Goal: Task Accomplishment & Management: Manage account settings

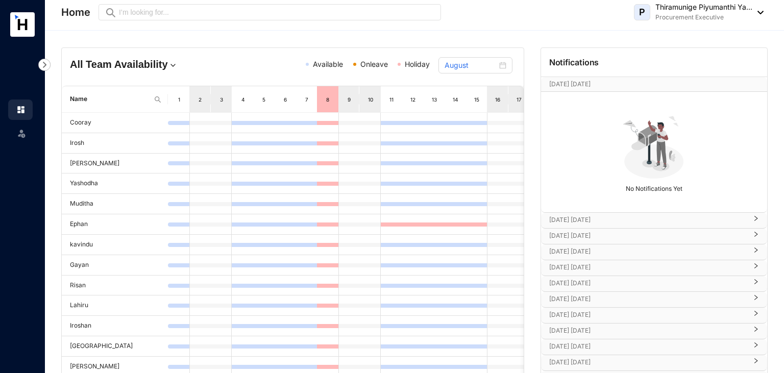
click at [761, 12] on img at bounding box center [757, 13] width 11 height 4
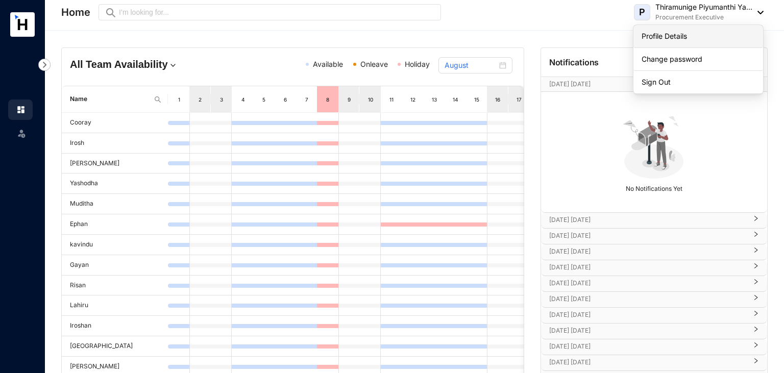
click at [682, 38] on link "Profile Details" at bounding box center [697, 36] width 113 height 10
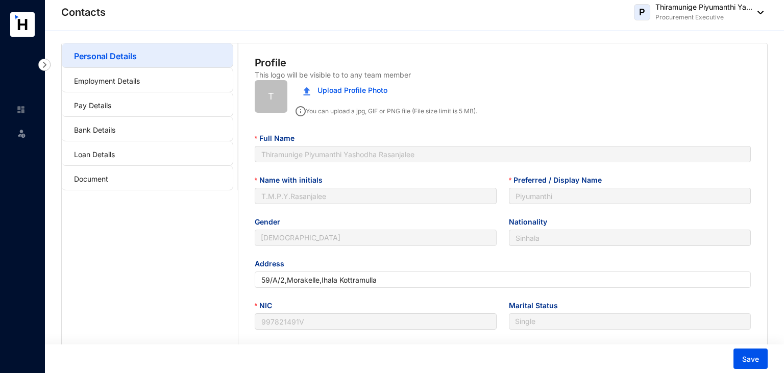
type input "[DATE]"
click at [130, 78] on link "Employment Details" at bounding box center [107, 81] width 66 height 9
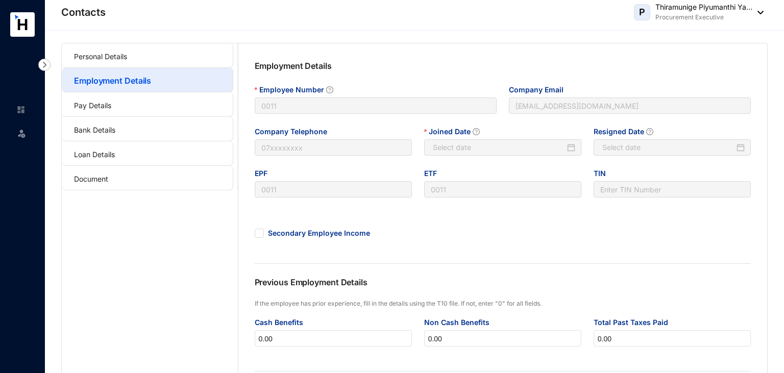
type input "[DATE]"
type input "Invalid Date"
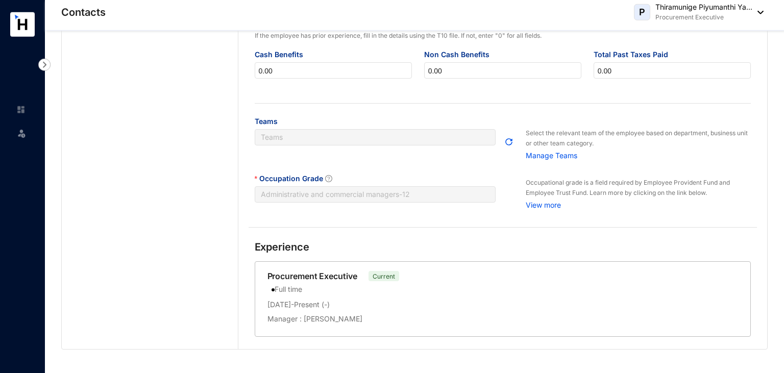
scroll to position [268, 0]
click at [411, 195] on span "Administrative and commercial managers - 12" at bounding box center [375, 193] width 229 height 15
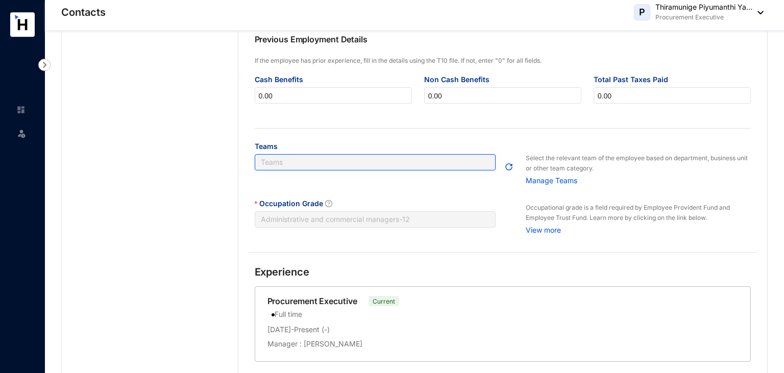
click at [385, 167] on div at bounding box center [370, 162] width 226 height 9
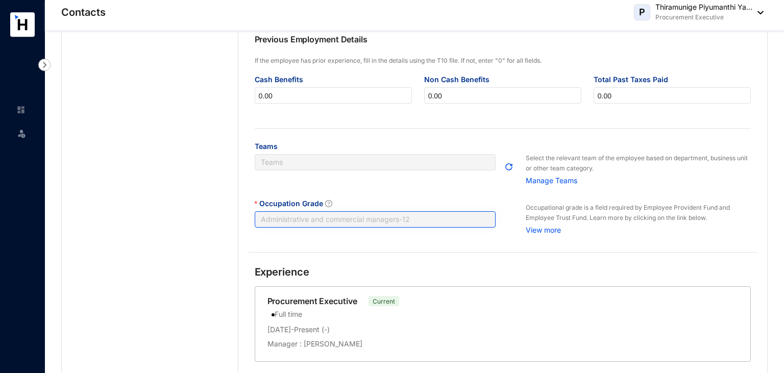
scroll to position [275, 0]
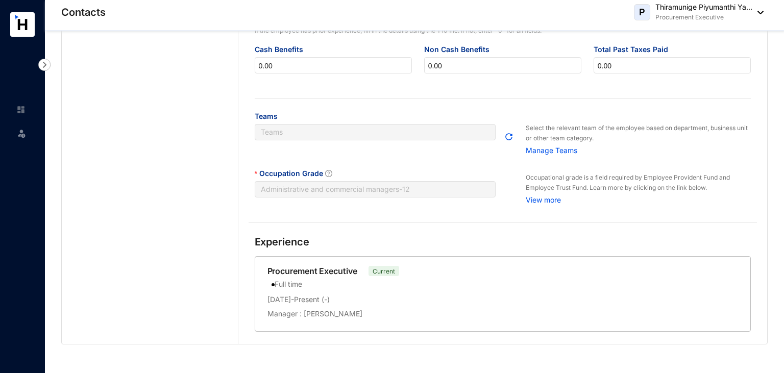
click at [320, 309] on div "[DATE] - Present ( - )" at bounding box center [502, 301] width 471 height 14
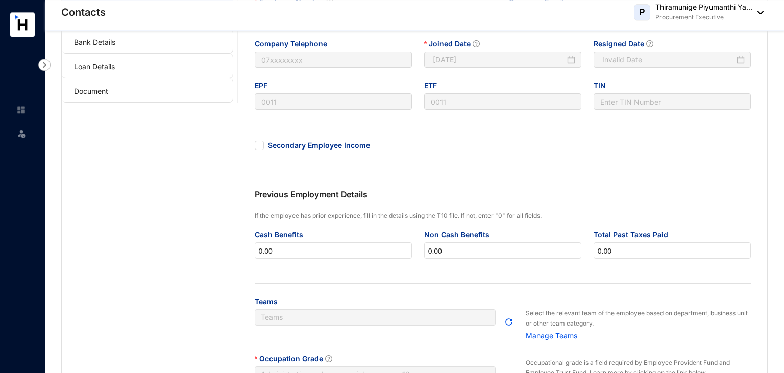
scroll to position [0, 0]
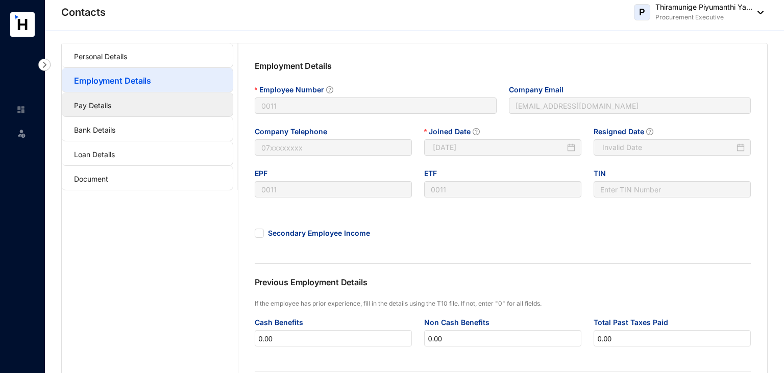
click at [91, 107] on link "Pay Details" at bounding box center [92, 105] width 37 height 9
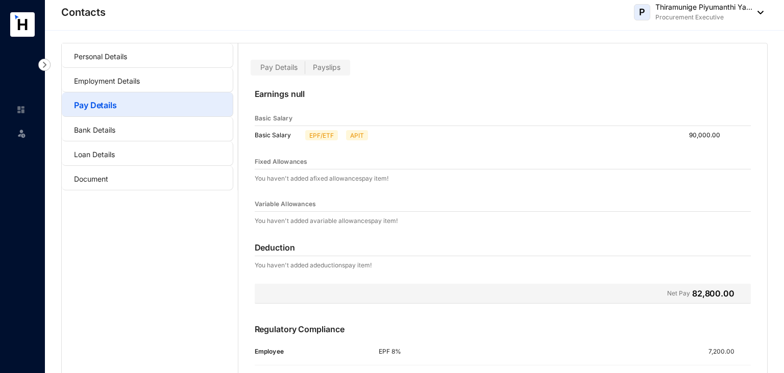
click at [334, 72] on label "Payslips" at bounding box center [326, 68] width 43 height 12
click at [305, 70] on input "Payslips" at bounding box center [305, 70] width 0 height 0
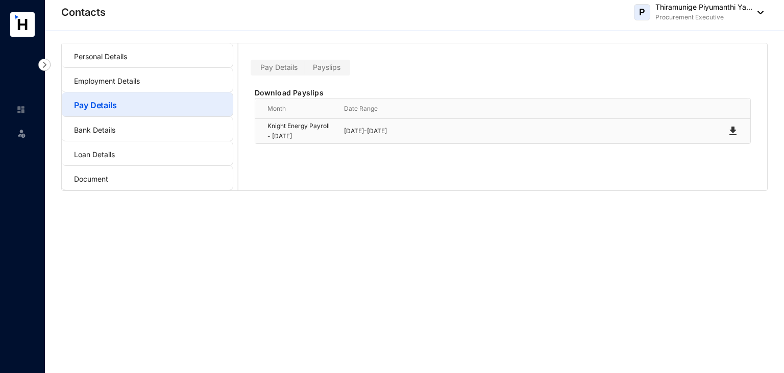
click at [734, 130] on img at bounding box center [733, 131] width 12 height 12
click at [271, 68] on span "Pay Details" at bounding box center [278, 67] width 37 height 9
click at [253, 70] on input "Pay Details" at bounding box center [253, 70] width 0 height 0
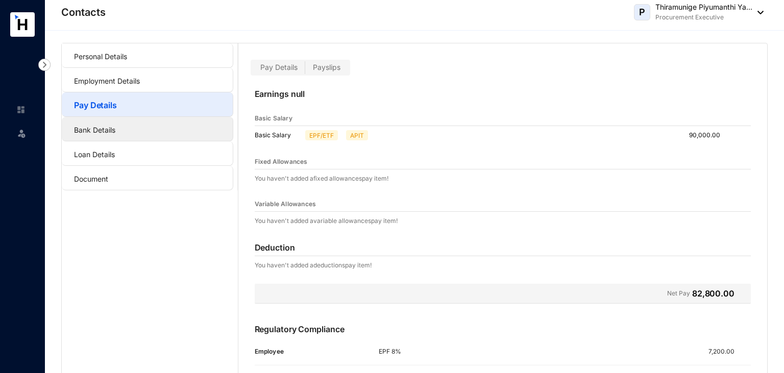
click at [115, 129] on link "Bank Details" at bounding box center [94, 130] width 41 height 9
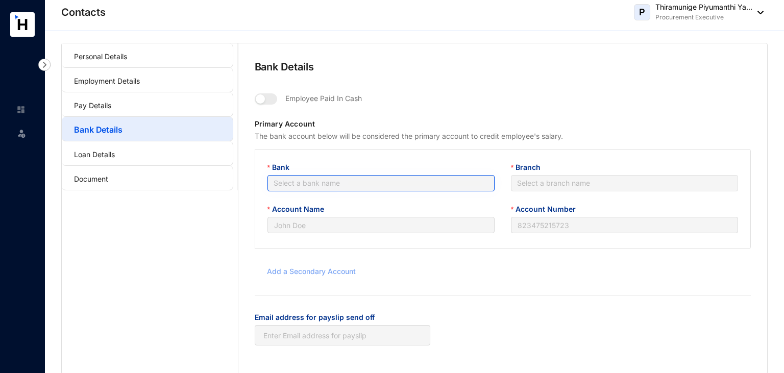
type input "T.M.P.Y.Rasanjalee"
type input "083200240008553"
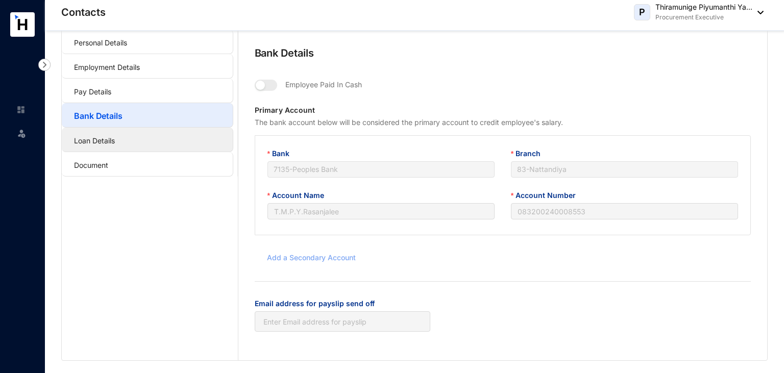
click at [115, 137] on link "Loan Details" at bounding box center [94, 140] width 41 height 9
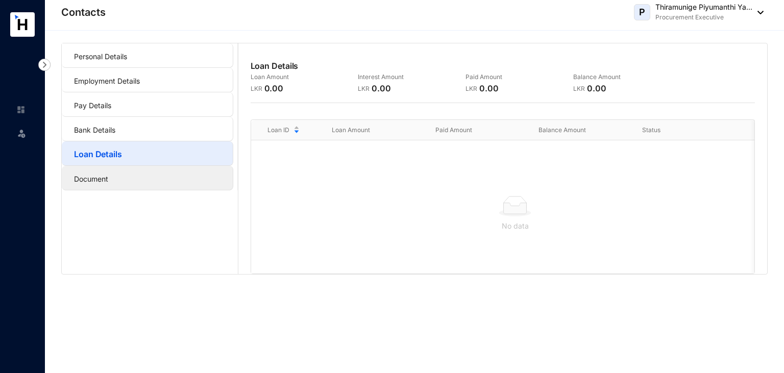
click at [108, 175] on link "Document" at bounding box center [91, 179] width 34 height 9
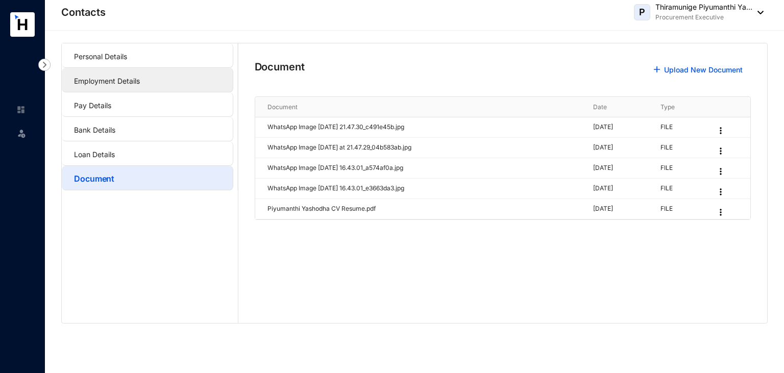
click at [140, 82] on link "Employment Details" at bounding box center [107, 81] width 66 height 9
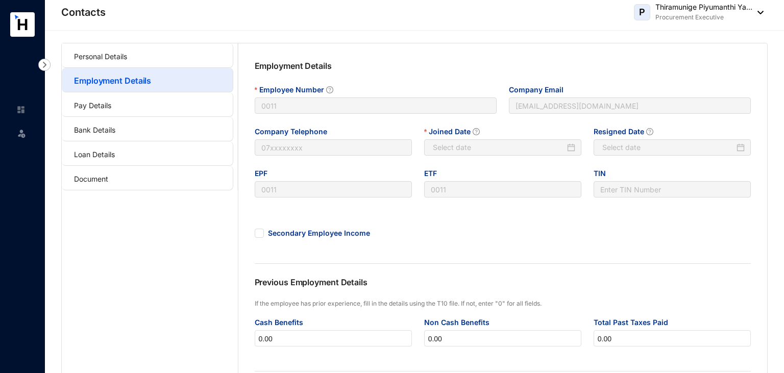
type input "[DATE]"
type input "Invalid Date"
click at [127, 61] on link "Personal Details" at bounding box center [100, 56] width 53 height 9
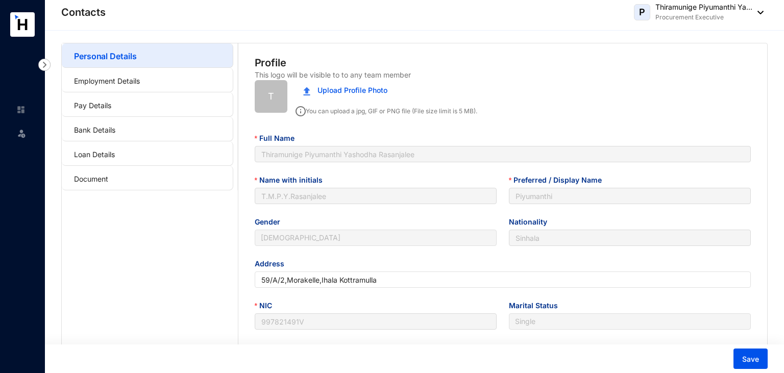
type input "[DATE]"
click at [42, 63] on img at bounding box center [44, 65] width 12 height 12
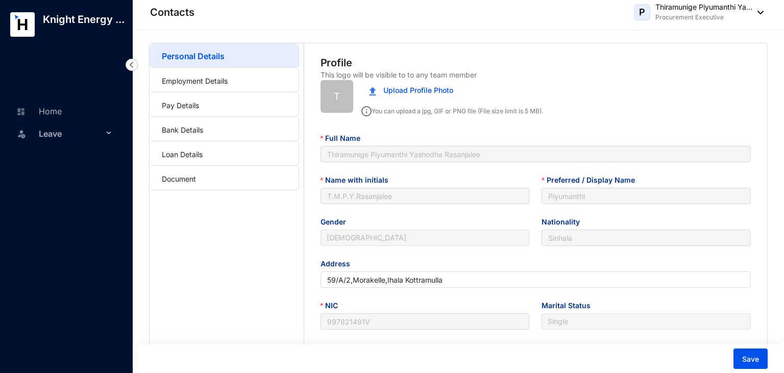
click at [672, 11] on p "Thiramunige Piyumanthi Ya..." at bounding box center [703, 7] width 97 height 10
click at [576, 39] on div "Personal Details Employment Details Pay Details Bank Details Loan Details Docum…" at bounding box center [458, 318] width 651 height 574
click at [46, 111] on link "Home" at bounding box center [37, 111] width 48 height 10
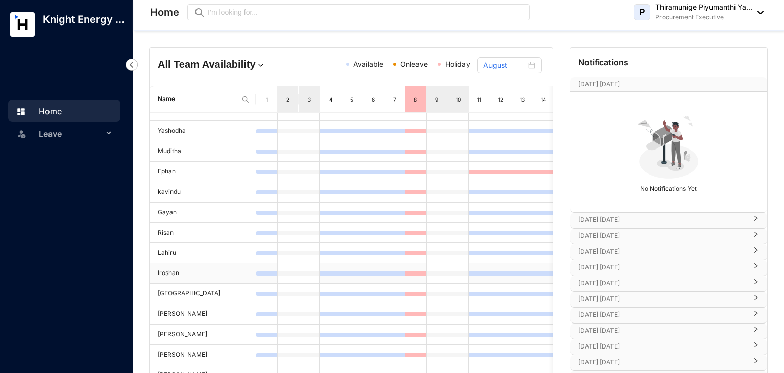
scroll to position [129, 0]
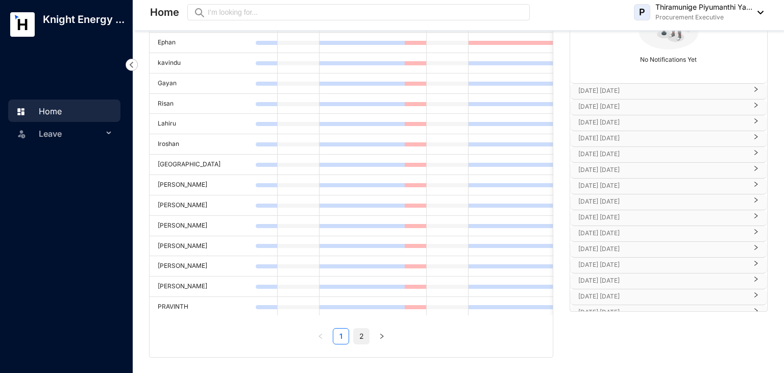
click at [360, 340] on link "2" at bounding box center [361, 336] width 15 height 15
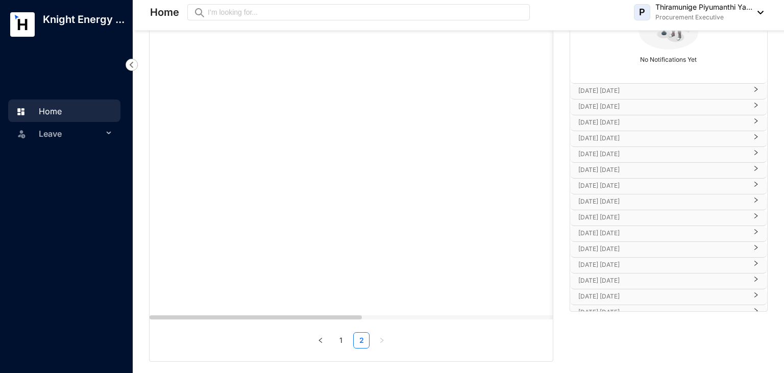
scroll to position [0, 0]
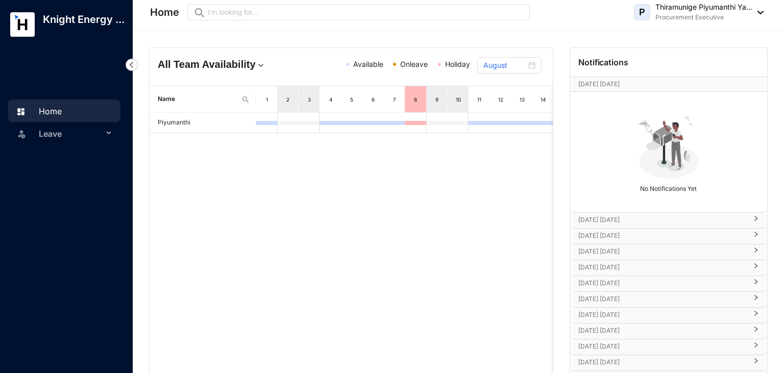
click at [450, 59] on span "Holiday" at bounding box center [454, 64] width 32 height 11
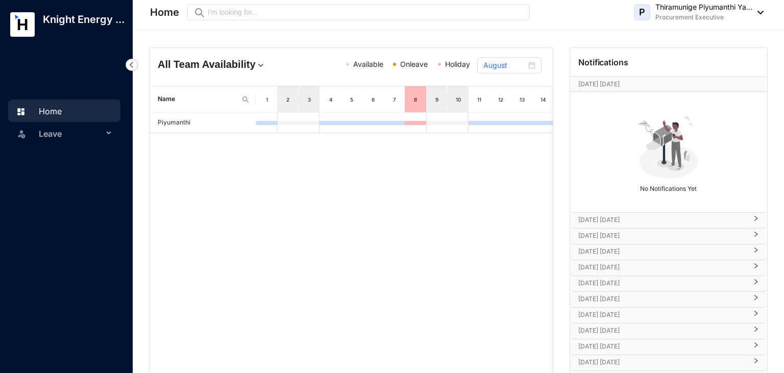
click at [409, 66] on span "Onleave" at bounding box center [414, 64] width 28 height 9
click at [378, 64] on span "Available" at bounding box center [368, 64] width 30 height 9
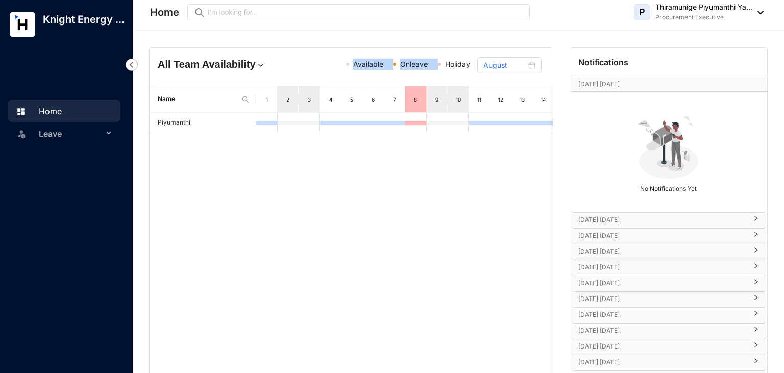
click at [378, 64] on span "Available" at bounding box center [368, 64] width 30 height 9
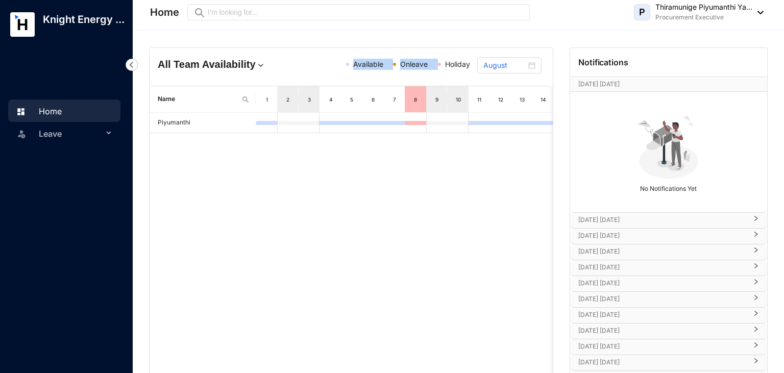
click at [378, 64] on span "Available" at bounding box center [368, 64] width 30 height 9
click at [424, 62] on span "Onleave" at bounding box center [414, 64] width 28 height 9
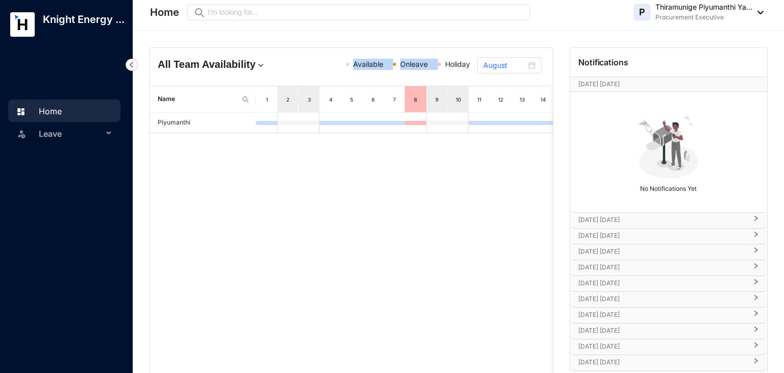
click at [424, 62] on span "Onleave" at bounding box center [414, 64] width 28 height 9
click at [410, 62] on span "Onleave" at bounding box center [414, 64] width 28 height 9
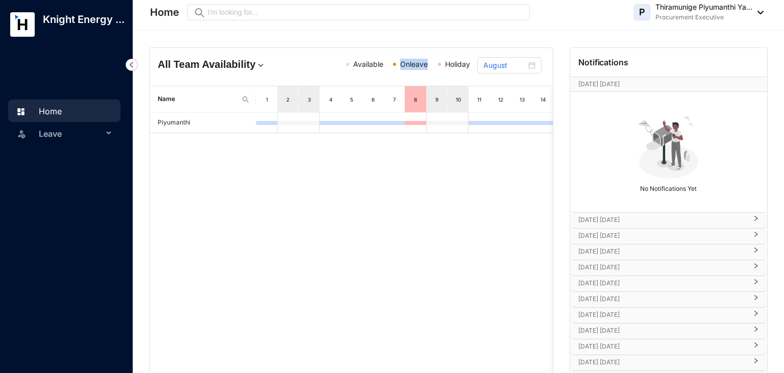
click at [410, 62] on span "Onleave" at bounding box center [414, 64] width 28 height 9
click at [679, 166] on img at bounding box center [668, 145] width 70 height 70
click at [440, 102] on div "9" at bounding box center [437, 99] width 8 height 10
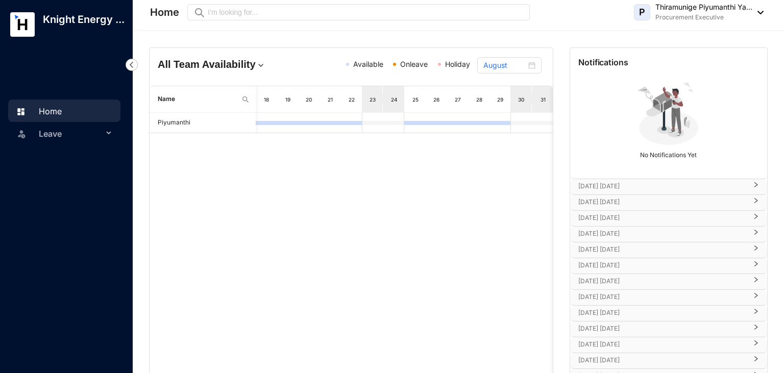
scroll to position [55, 0]
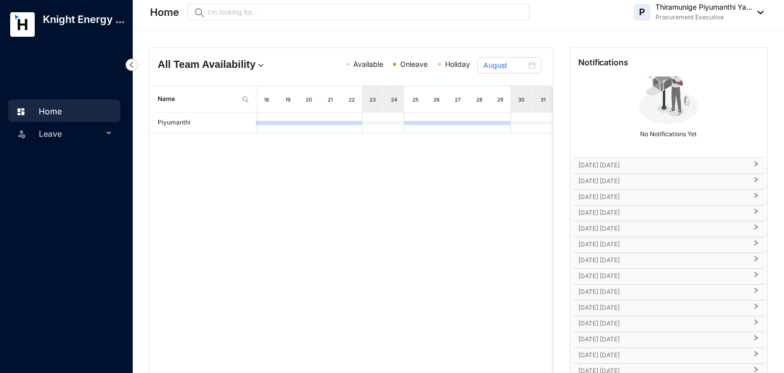
click at [604, 287] on p "[DATE] [DATE]" at bounding box center [662, 292] width 168 height 10
click at [588, 315] on img at bounding box center [583, 315] width 11 height 11
click at [610, 319] on p "[PERSON_NAME]'s birthday" at bounding box center [631, 315] width 85 height 11
click at [617, 315] on p "[PERSON_NAME]'s birthday" at bounding box center [631, 315] width 85 height 11
